Goal: Navigation & Orientation: Find specific page/section

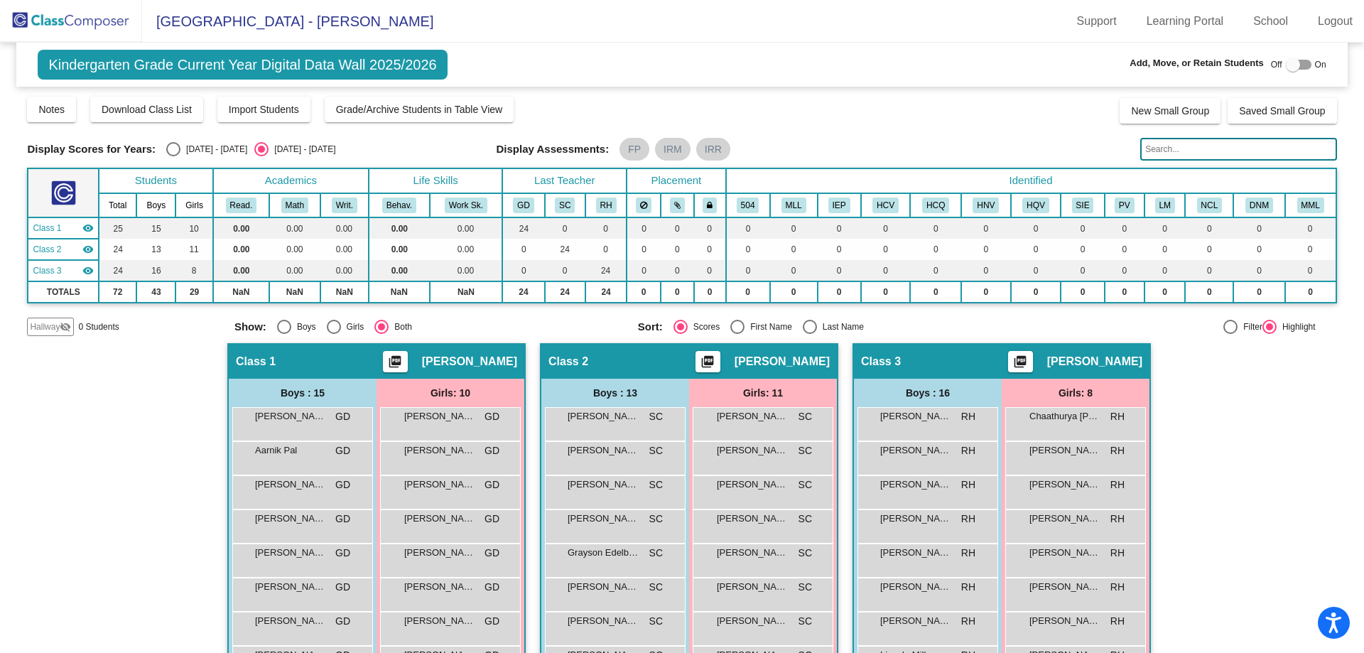
click at [73, 21] on img at bounding box center [71, 21] width 142 height 42
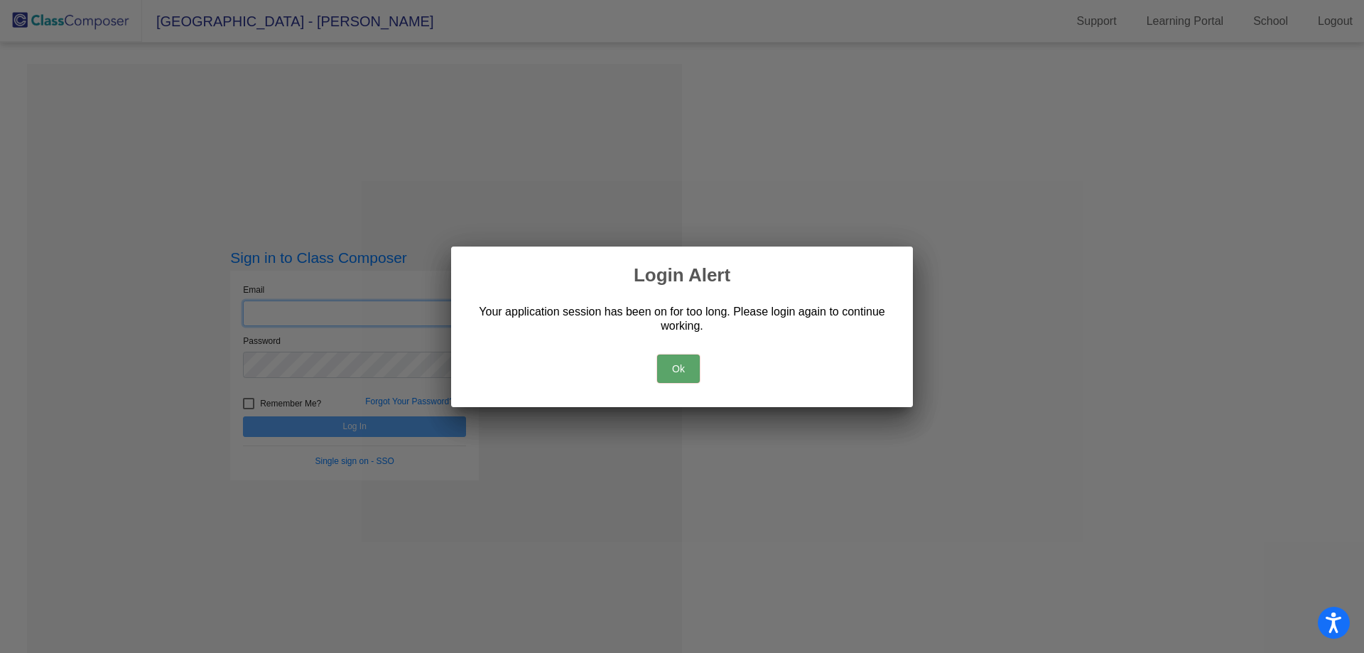
type input "[EMAIL_ADDRESS][DOMAIN_NAME]"
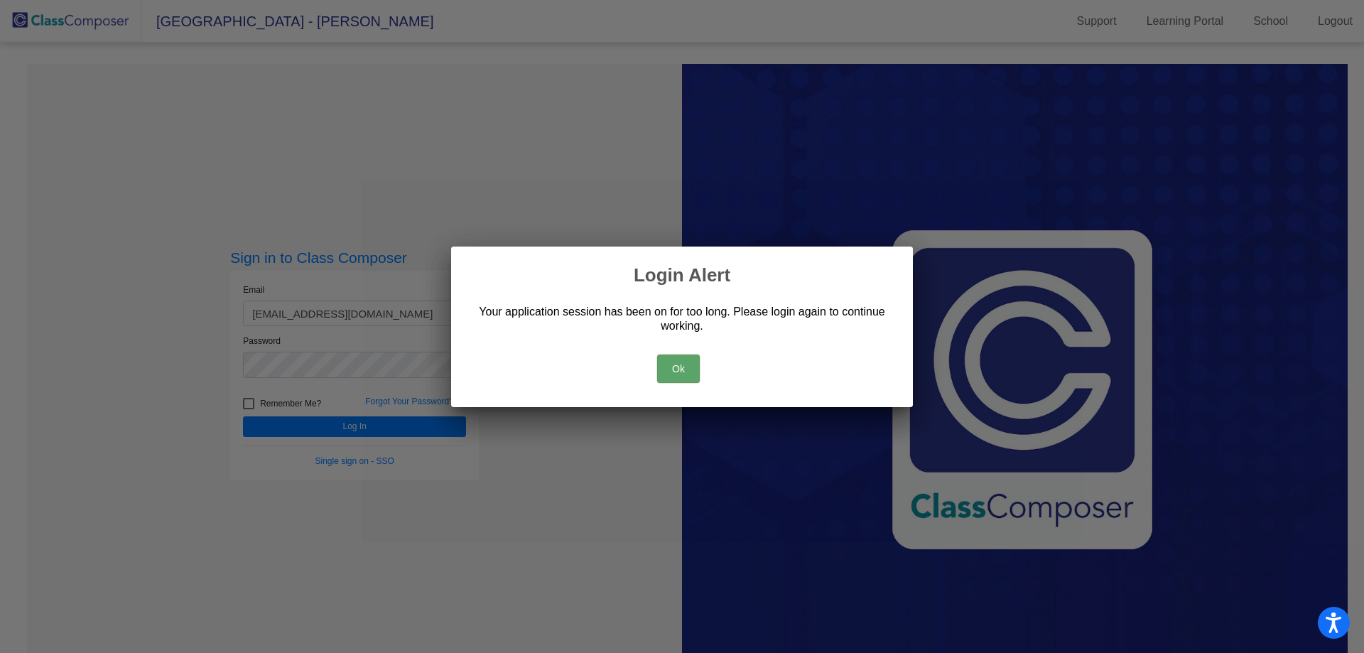
click at [680, 381] on button "Ok" at bounding box center [678, 369] width 43 height 28
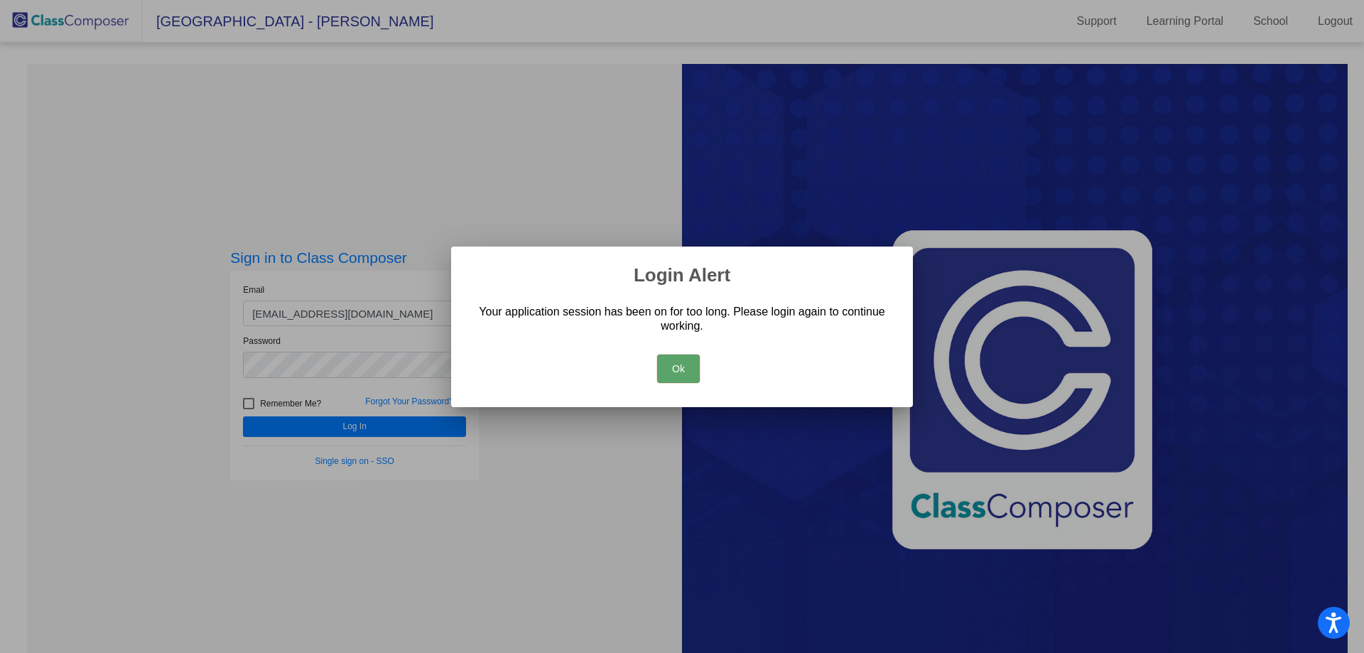
click at [662, 375] on button "Ok" at bounding box center [678, 369] width 43 height 28
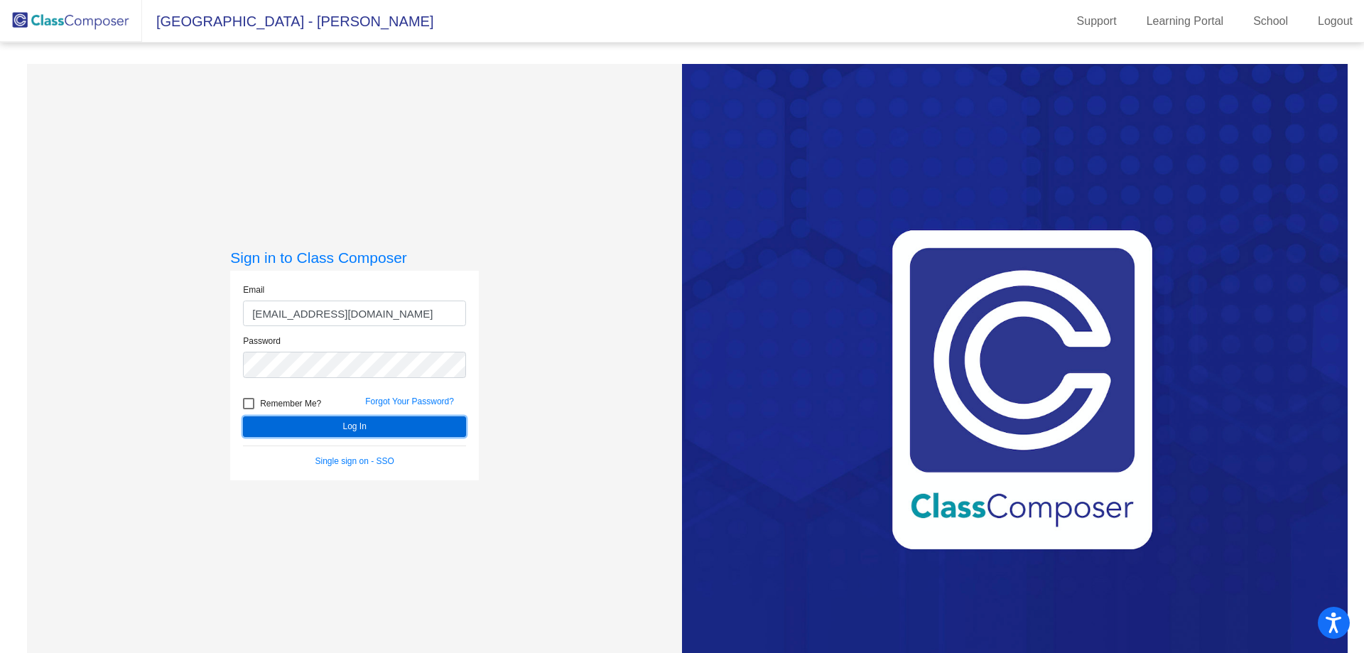
click at [337, 420] on button "Log In" at bounding box center [354, 426] width 223 height 21
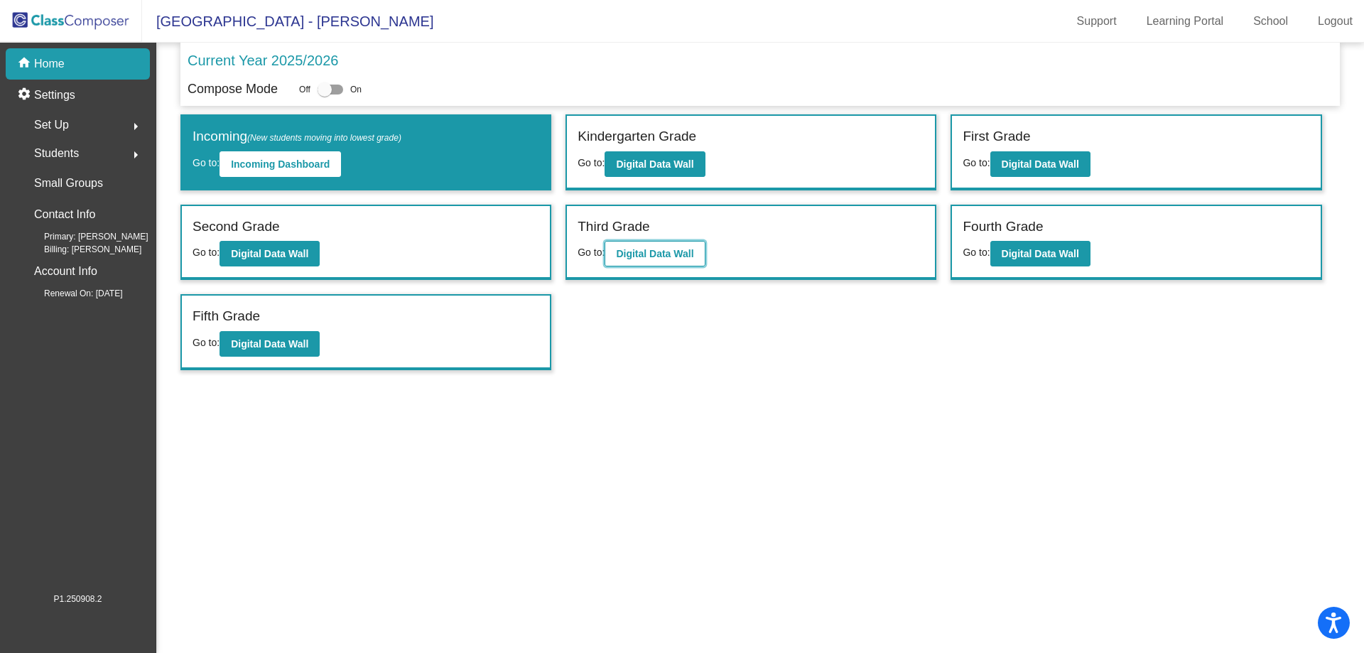
click at [678, 254] on b "Digital Data Wall" at bounding box center [654, 253] width 77 height 11
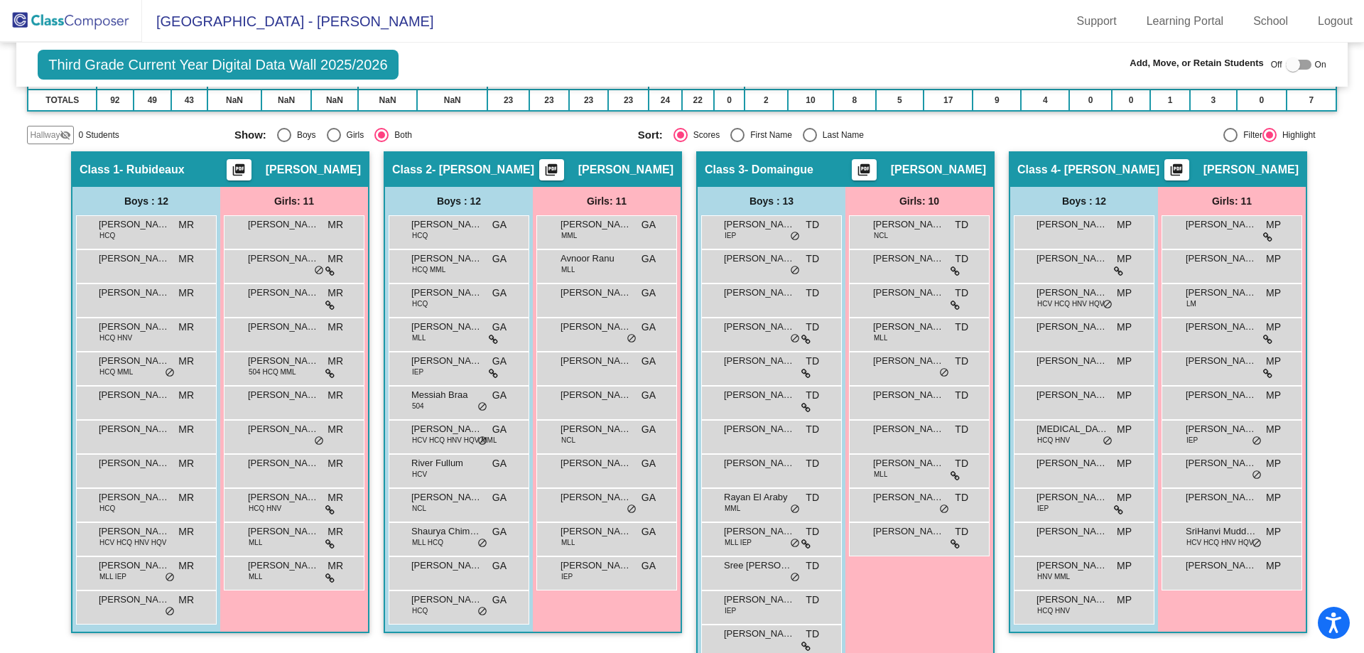
scroll to position [242, 0]
